Goal: Task Accomplishment & Management: Use online tool/utility

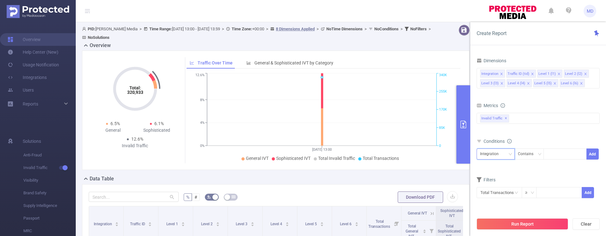
click at [510, 154] on icon "icon: down" at bounding box center [511, 154] width 4 height 4
click at [492, 94] on li "Level 1 (l1)" at bounding box center [496, 92] width 38 height 10
click at [551, 150] on div at bounding box center [565, 154] width 36 height 10
type input "2418"
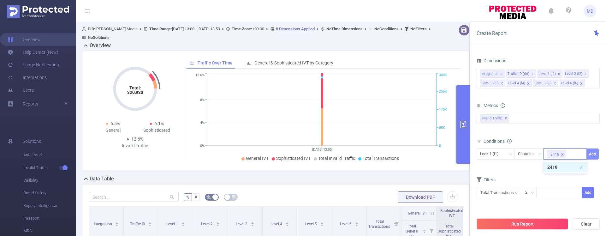
click at [592, 151] on button "Add" at bounding box center [593, 153] width 12 height 11
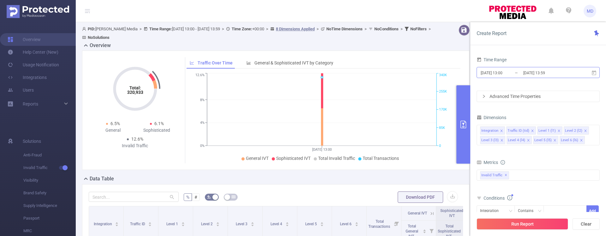
click at [501, 73] on input "[DATE] 13:00" at bounding box center [505, 73] width 51 height 9
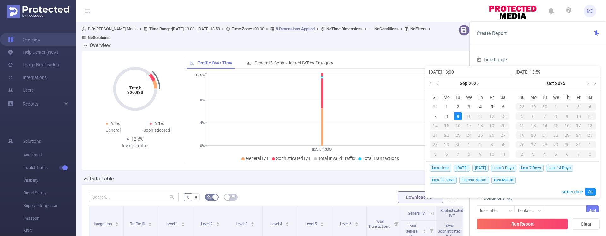
drag, startPoint x: 457, startPoint y: 72, endPoint x: 453, endPoint y: 72, distance: 3.8
click at [453, 72] on input "[DATE] 13:00" at bounding box center [469, 72] width 81 height 8
type input "[DATE] 0:00"
type input "[DATE] 00:00"
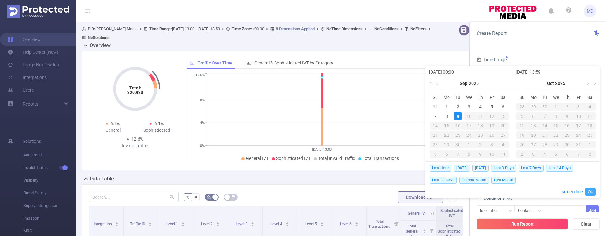
click at [592, 191] on link "Ok" at bounding box center [590, 192] width 10 height 8
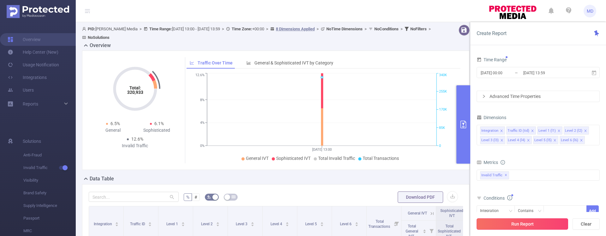
click at [516, 224] on button "Run Report" at bounding box center [523, 223] width 92 height 11
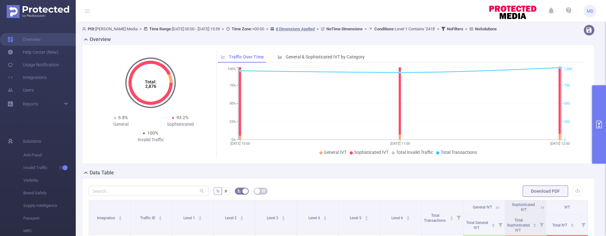
scroll to position [135, 0]
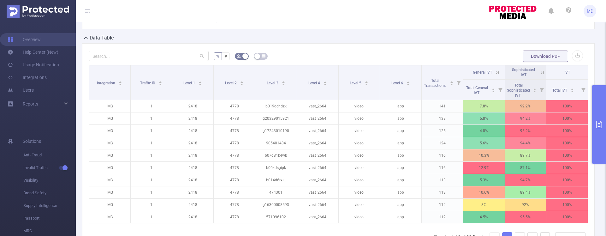
click at [598, 123] on icon "primary" at bounding box center [599, 125] width 8 height 8
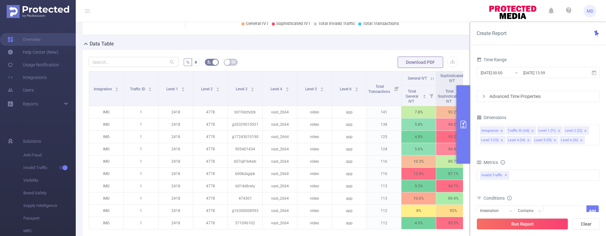
click at [463, 129] on button "primary" at bounding box center [464, 124] width 14 height 78
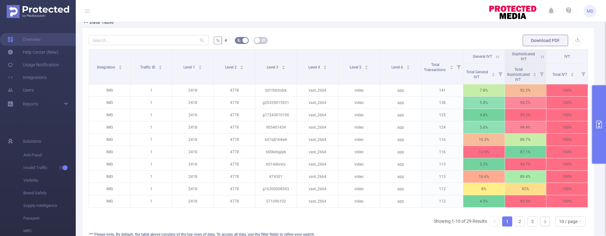
scroll to position [162, 0]
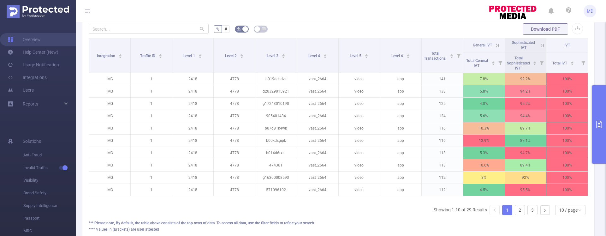
click at [540, 45] on icon at bounding box center [543, 46] width 6 height 6
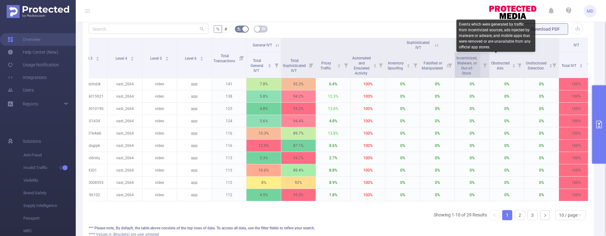
scroll to position [0, 167]
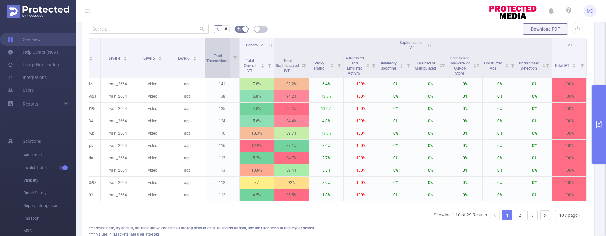
click at [428, 46] on icon at bounding box center [429, 45] width 3 height 3
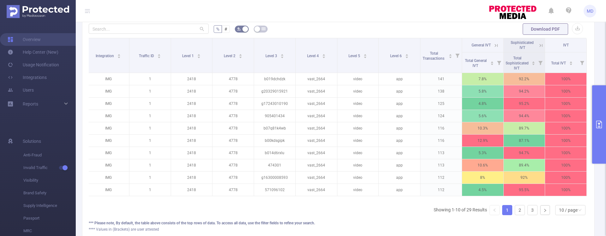
click at [493, 46] on icon at bounding box center [496, 46] width 6 height 6
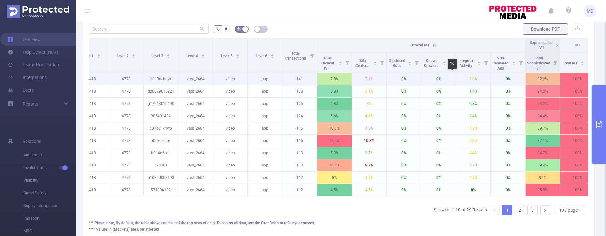
scroll to position [0, 97]
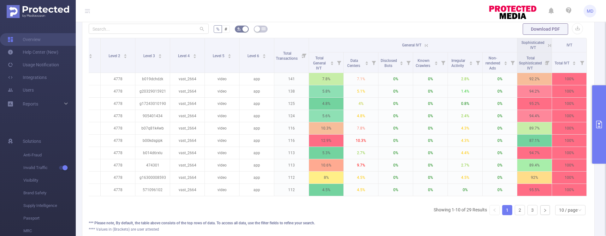
click at [424, 45] on icon at bounding box center [427, 46] width 6 height 6
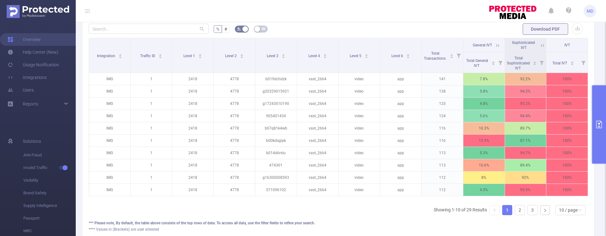
scroll to position [0, 1]
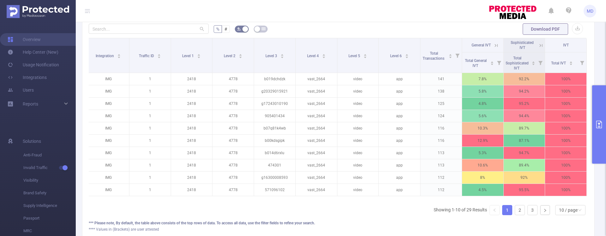
click at [599, 128] on button "primary" at bounding box center [599, 124] width 14 height 78
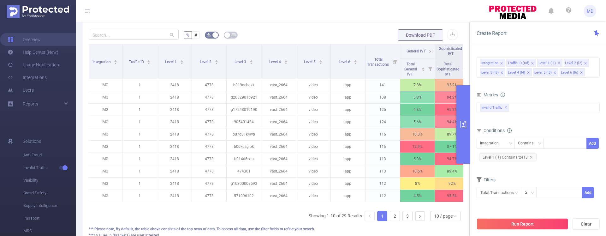
click at [514, 223] on button "Run Report" at bounding box center [523, 223] width 92 height 11
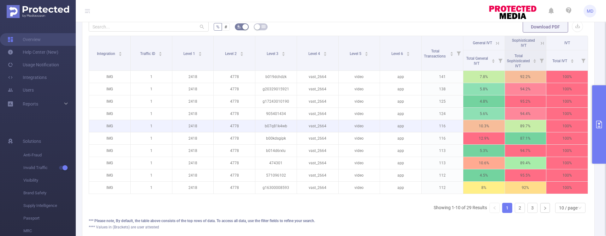
scroll to position [160, 0]
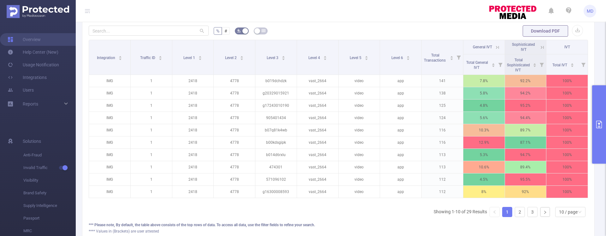
click at [540, 47] on icon at bounding box center [543, 48] width 6 height 6
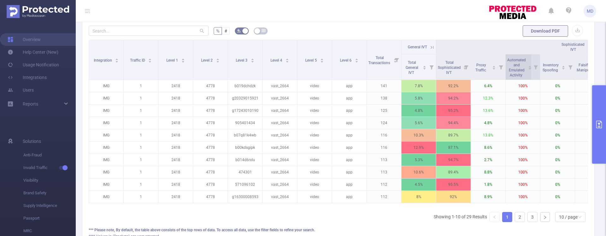
drag, startPoint x: 509, startPoint y: 59, endPoint x: 524, endPoint y: 76, distance: 22.6
click at [524, 76] on span "Automated and Emulated Activity" at bounding box center [516, 66] width 19 height 21
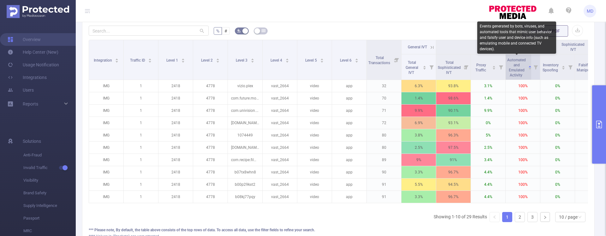
drag, startPoint x: 525, startPoint y: 75, endPoint x: 510, endPoint y: 58, distance: 22.1
click at [510, 58] on span "Automated and Emulated Activity" at bounding box center [516, 66] width 19 height 21
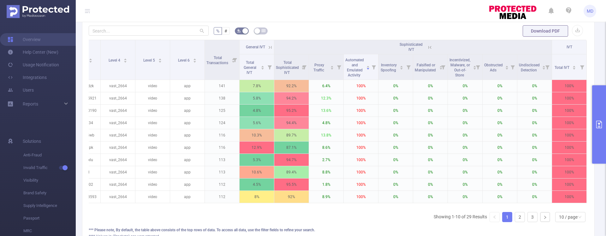
scroll to position [0, 0]
